Goal: Transaction & Acquisition: Subscribe to service/newsletter

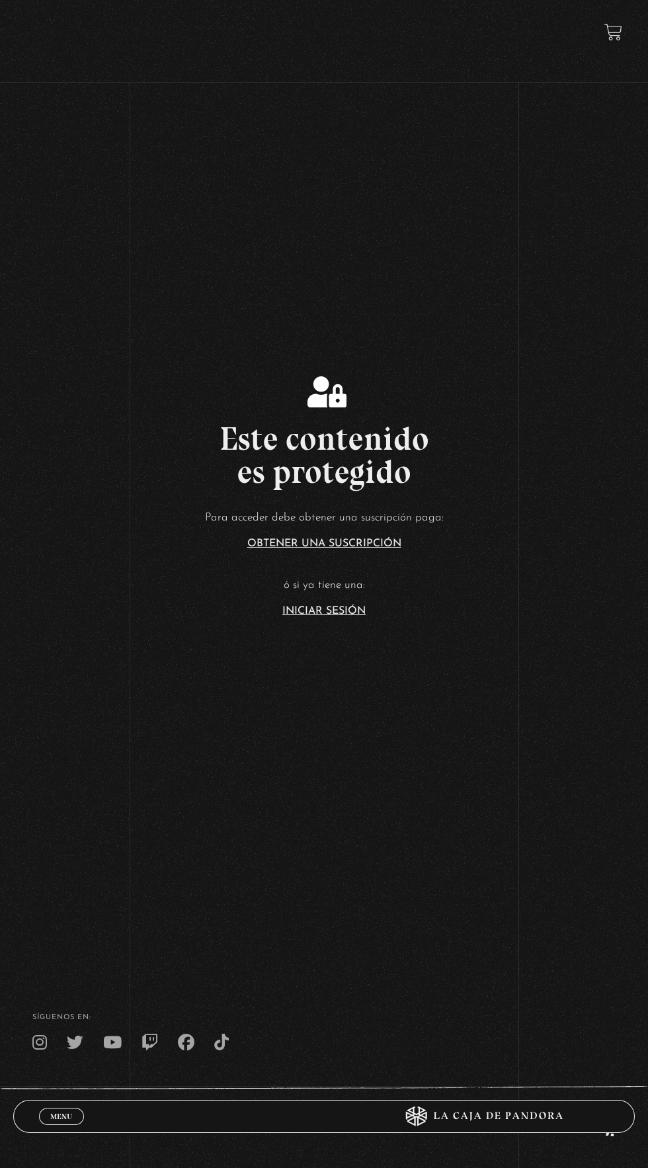
click at [329, 616] on link "Iniciar Sesión" at bounding box center [323, 611] width 83 height 11
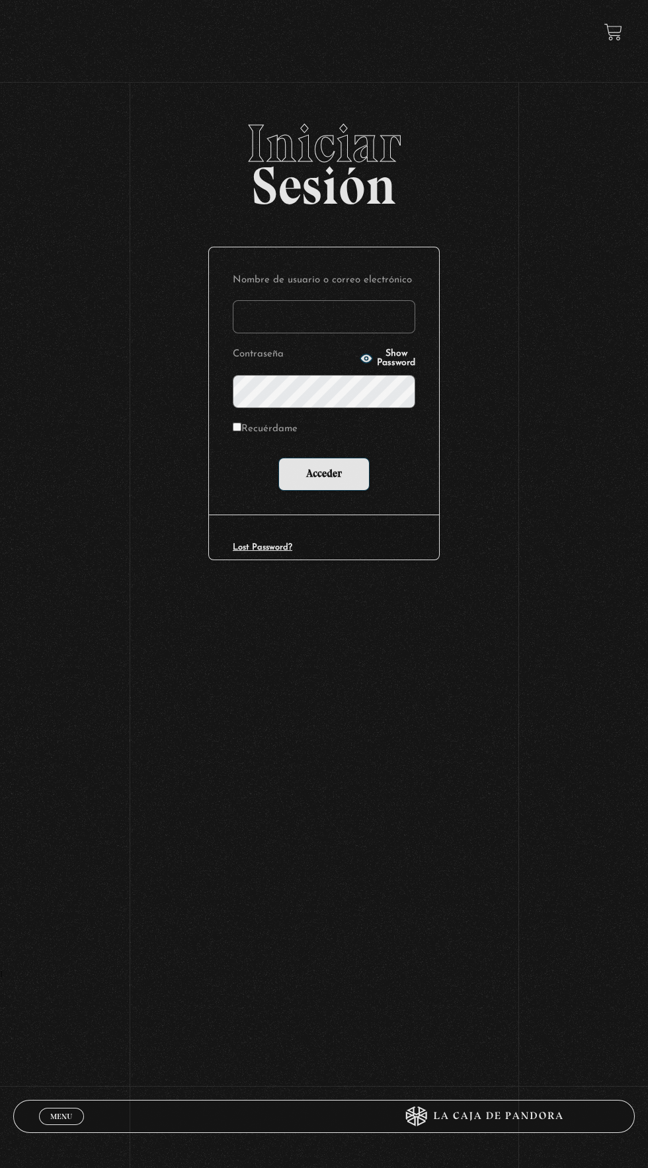
click at [354, 328] on input "Nombre de usuario o correo electrónico" at bounding box center [324, 316] width 182 height 33
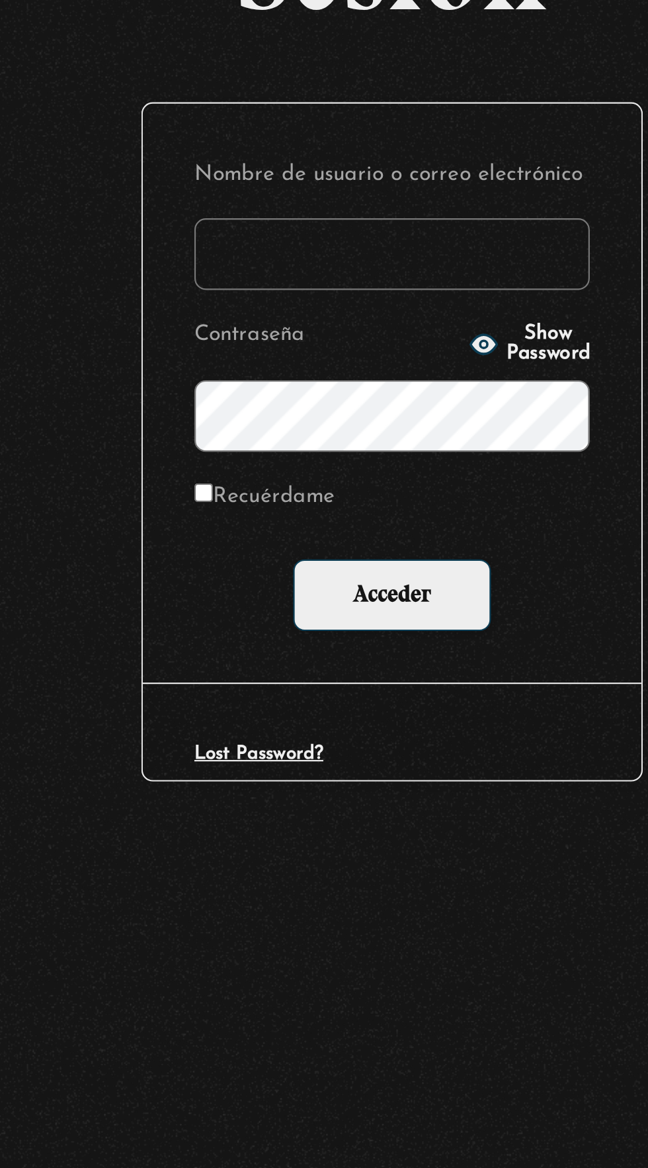
type input "kim.04012013@gmail.com"
click at [399, 364] on span "Show Password" at bounding box center [396, 358] width 38 height 19
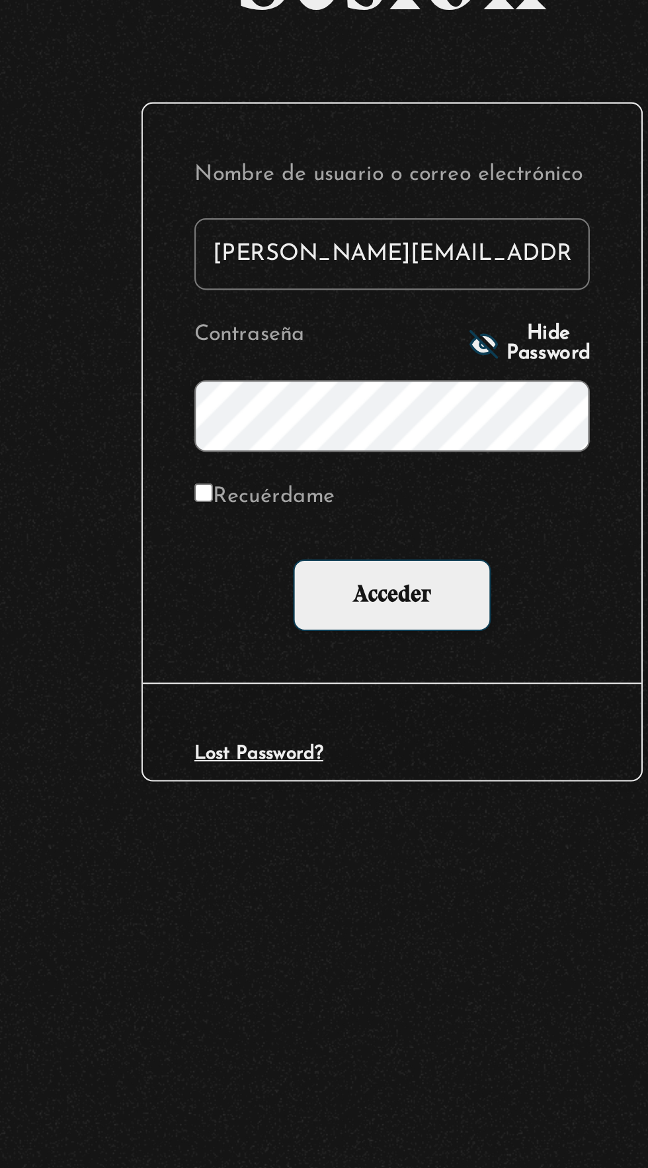
click at [241, 431] on input "Recuérdame" at bounding box center [237, 426] width 9 height 9
checkbox input "true"
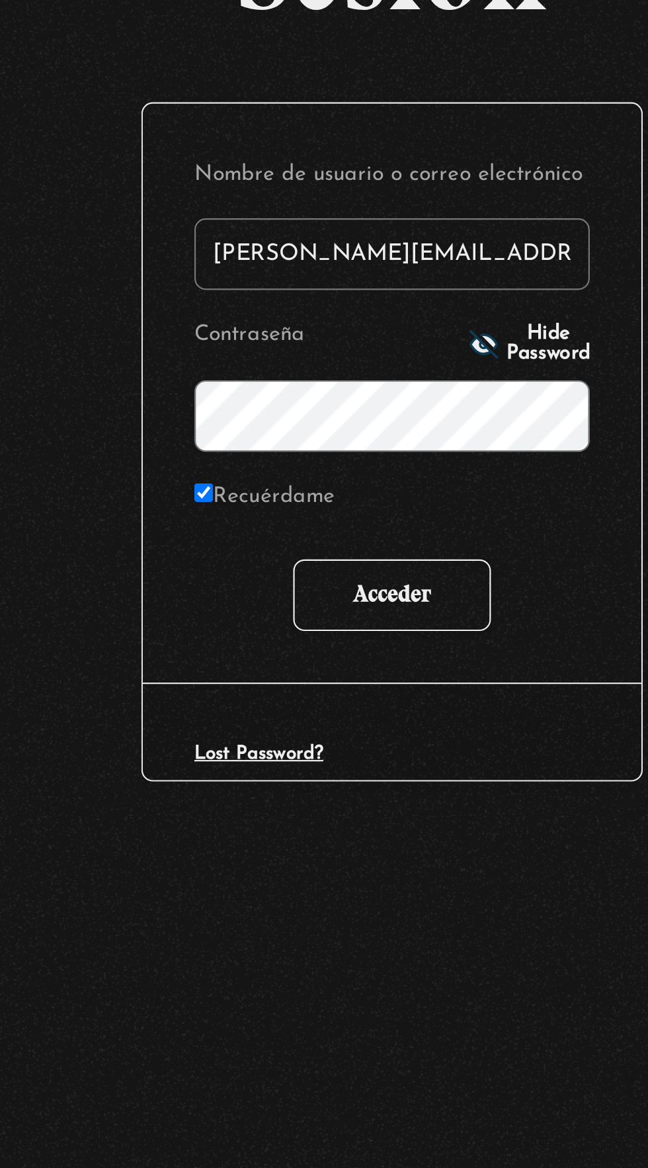
click at [327, 480] on input "Acceder" at bounding box center [323, 473] width 91 height 33
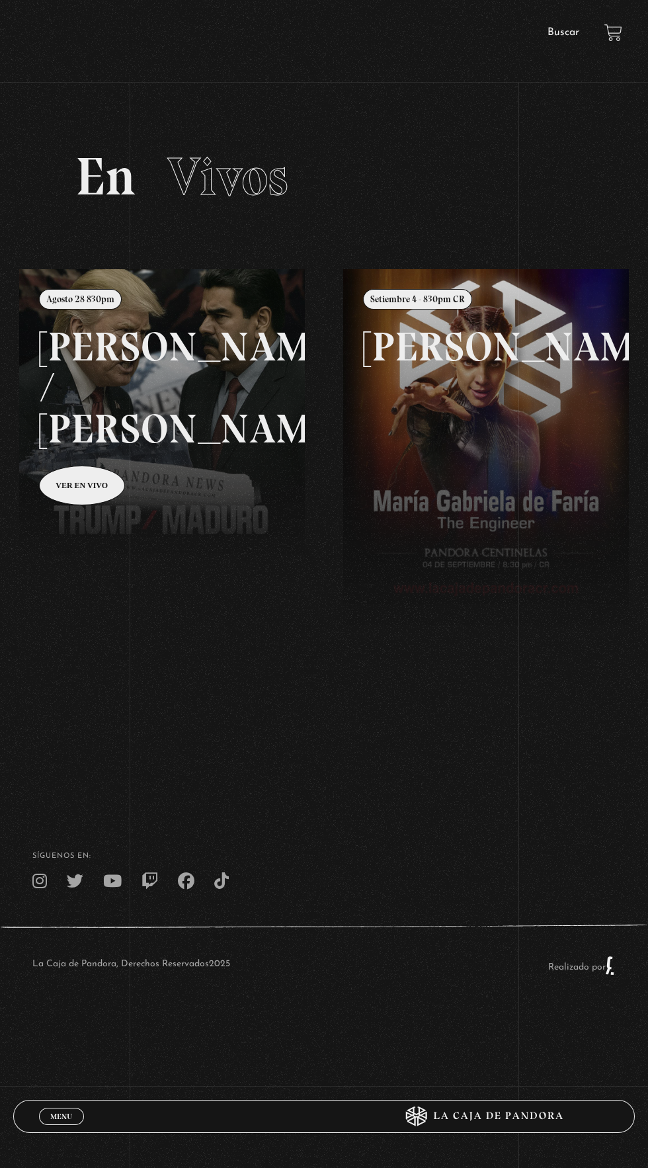
click at [209, 455] on link at bounding box center [343, 853] width 648 height 1168
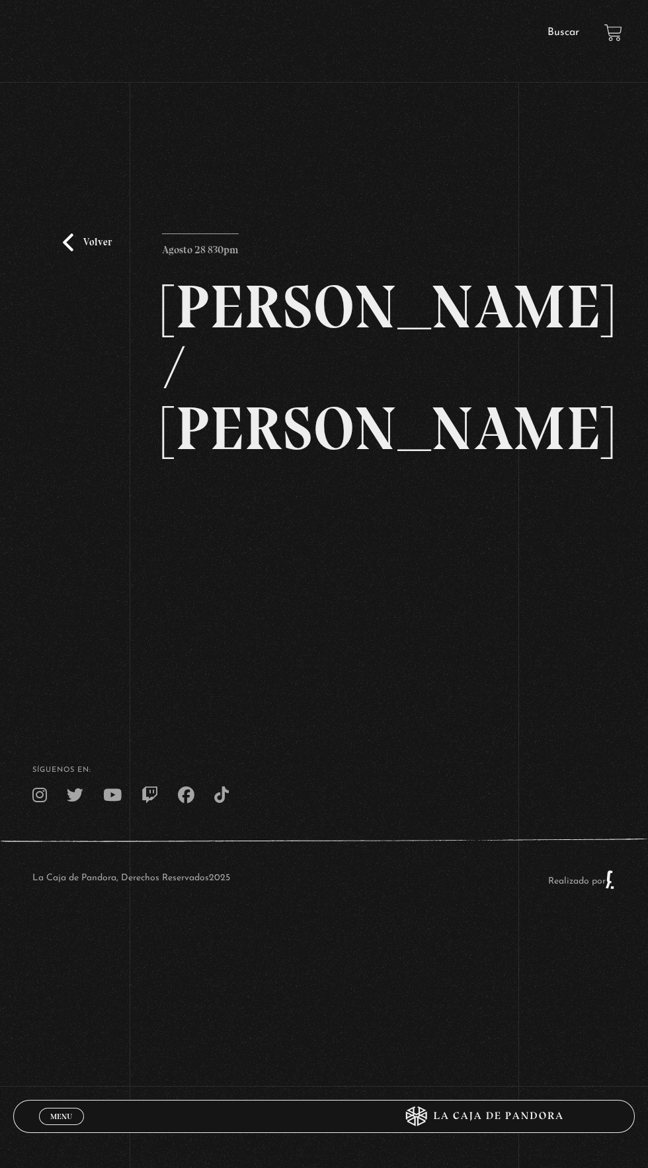
click at [487, 604] on div "Volver Agosto 28 830pm [PERSON_NAME] / [GEOGRAPHIC_DATA]" at bounding box center [324, 402] width 648 height 571
